Goal: Navigation & Orientation: Find specific page/section

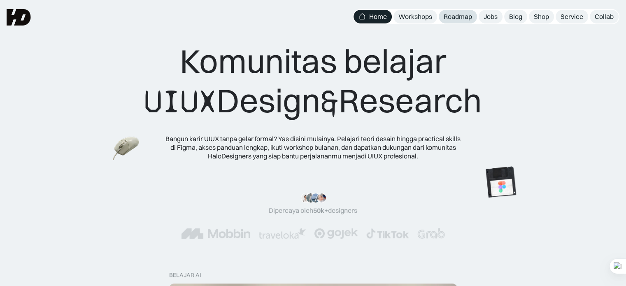
click at [455, 14] on div "Roadmap" at bounding box center [458, 16] width 28 height 9
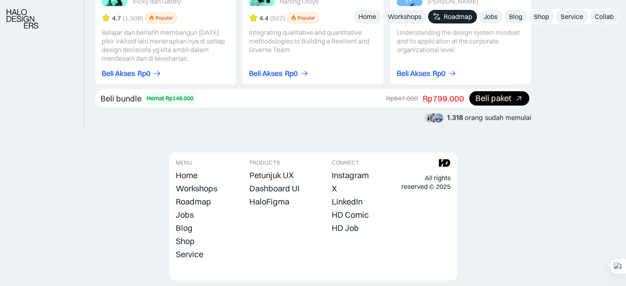
scroll to position [1598, 0]
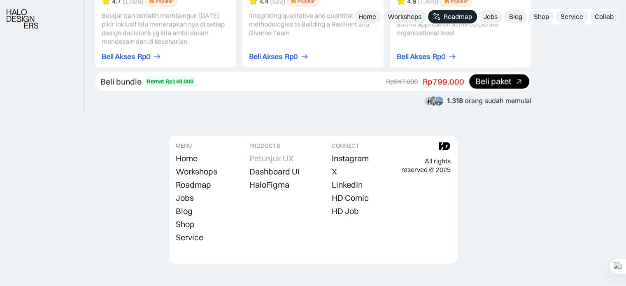
click at [268, 154] on div "Petunjuk UX" at bounding box center [271, 159] width 44 height 10
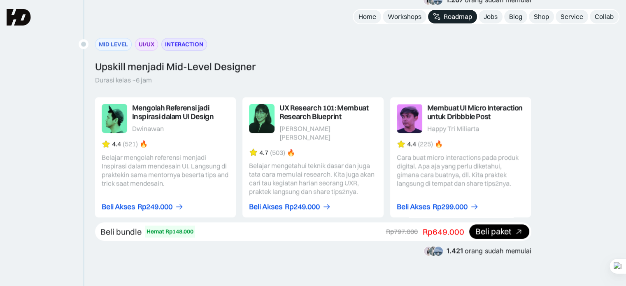
scroll to position [1063, 0]
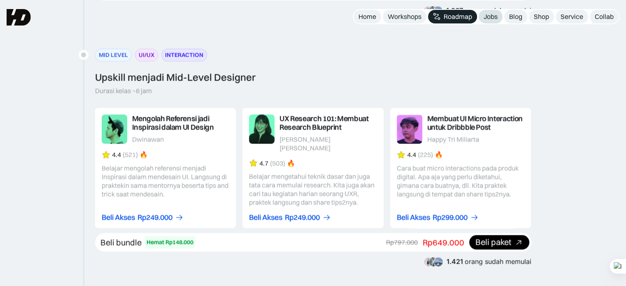
click at [487, 14] on div "Jobs" at bounding box center [491, 16] width 14 height 9
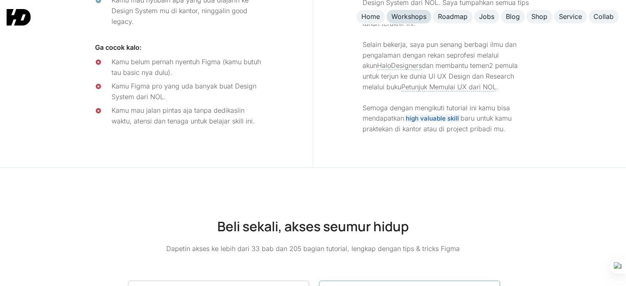
scroll to position [3210, 0]
